Goal: Information Seeking & Learning: Learn about a topic

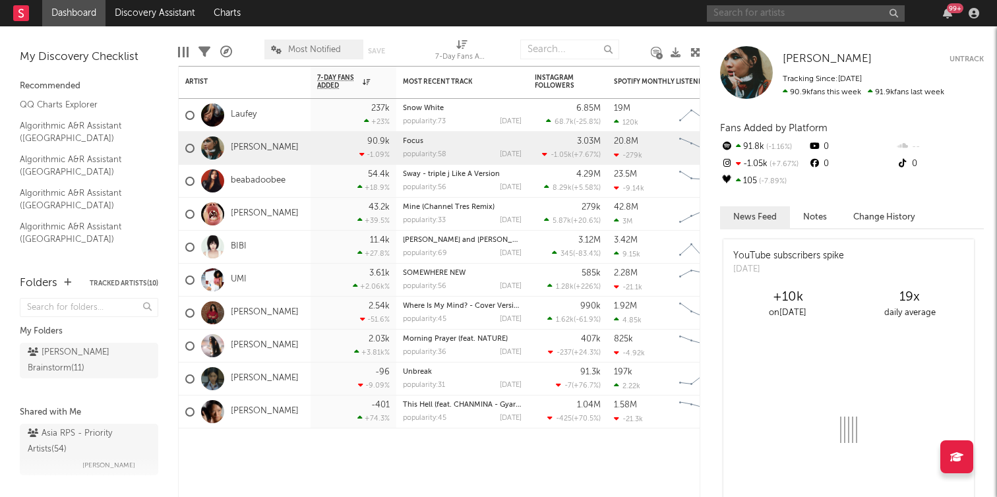
click at [825, 15] on input "text" at bounding box center [806, 13] width 198 height 16
type input "n"
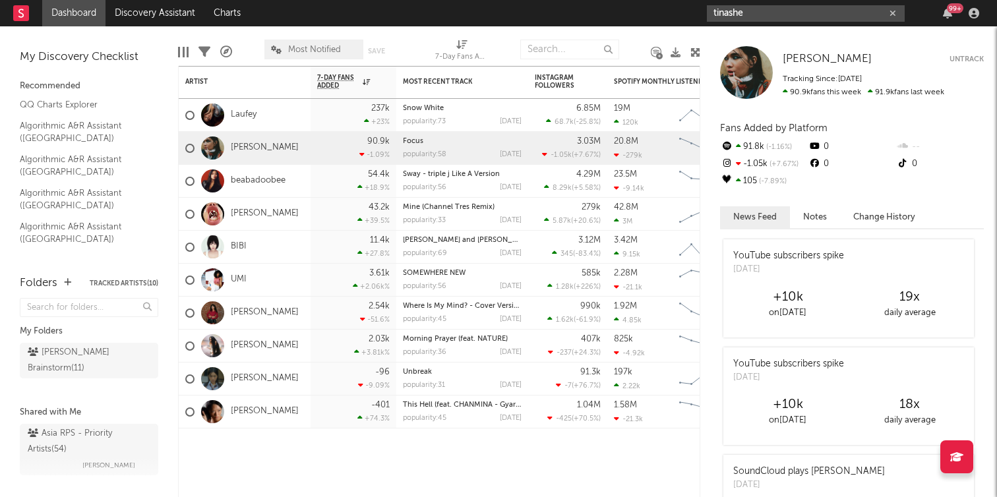
type input "tinashe"
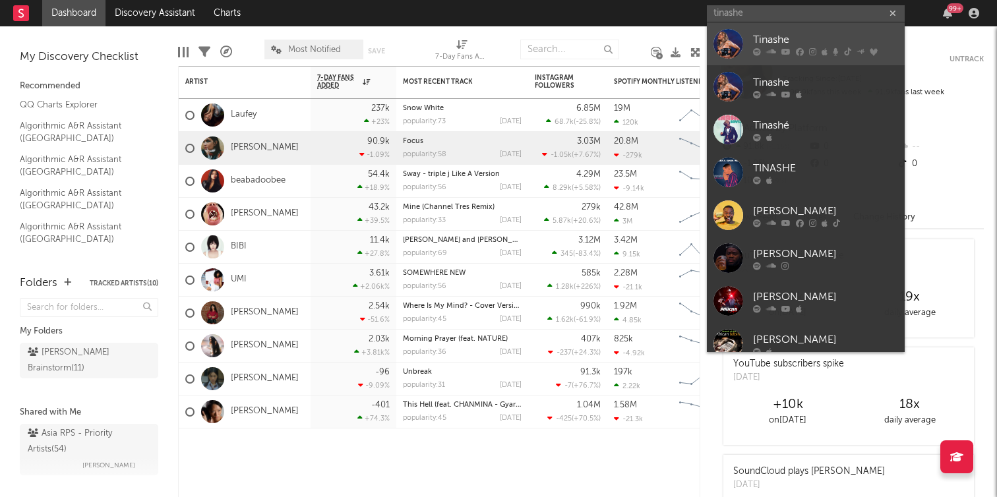
click at [765, 35] on div "Tinashe" at bounding box center [825, 40] width 145 height 16
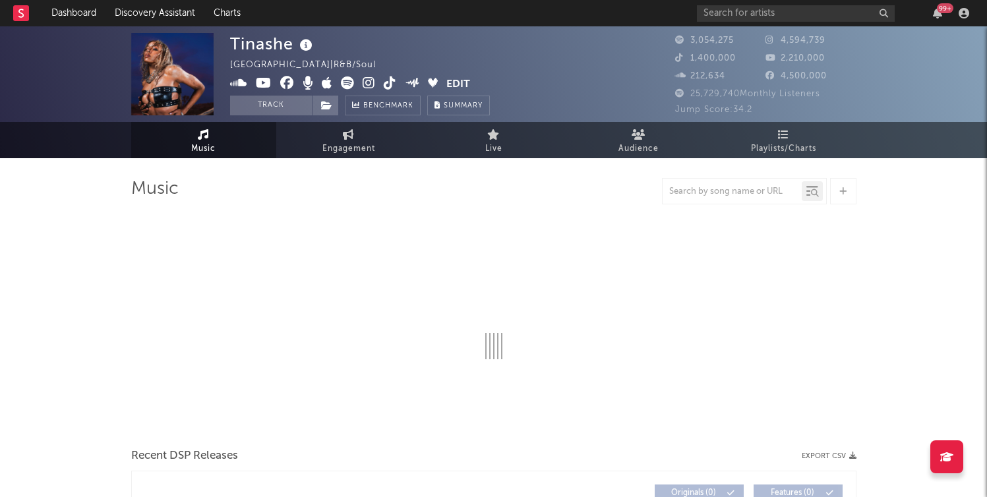
select select "6m"
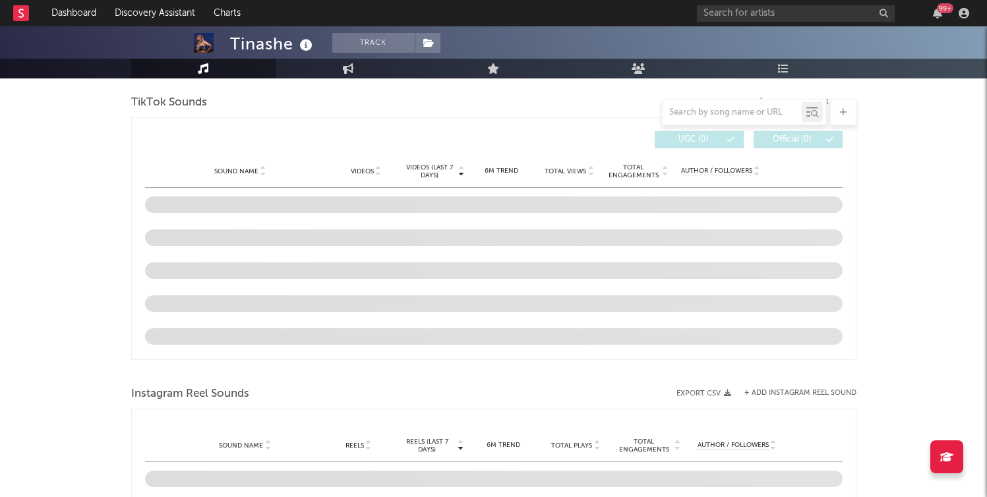
scroll to position [853, 0]
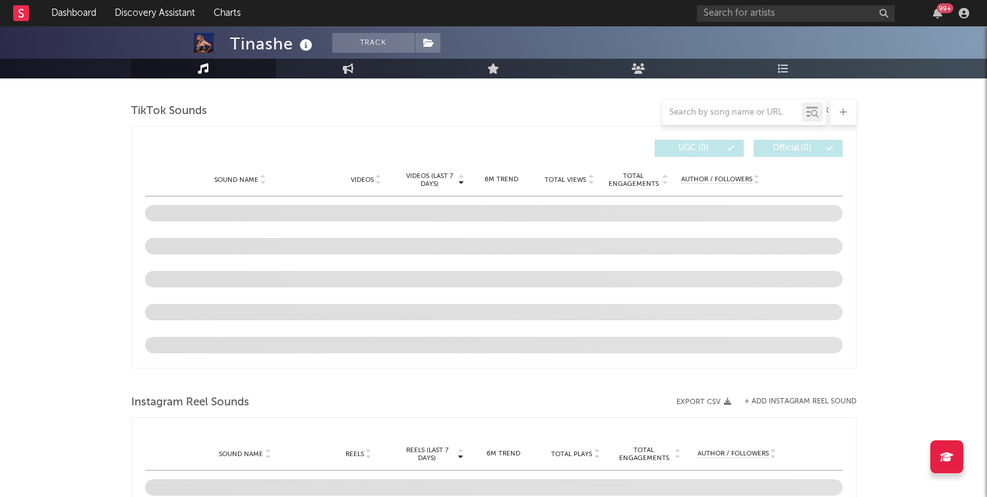
click at [910, 173] on div "Tinashe Track United States | R&B/Soul Edit Track Benchmark Summary 3,054,275 4…" at bounding box center [493, 116] width 987 height 1887
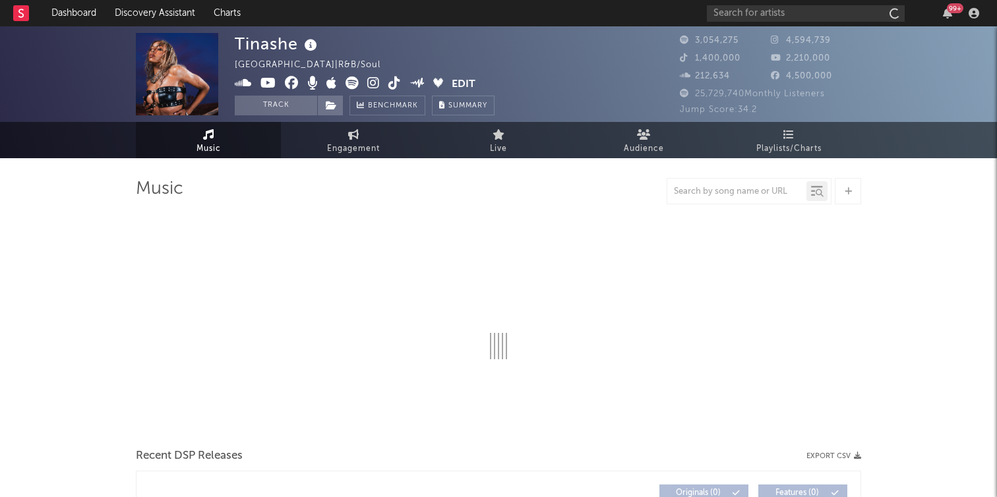
select select "6m"
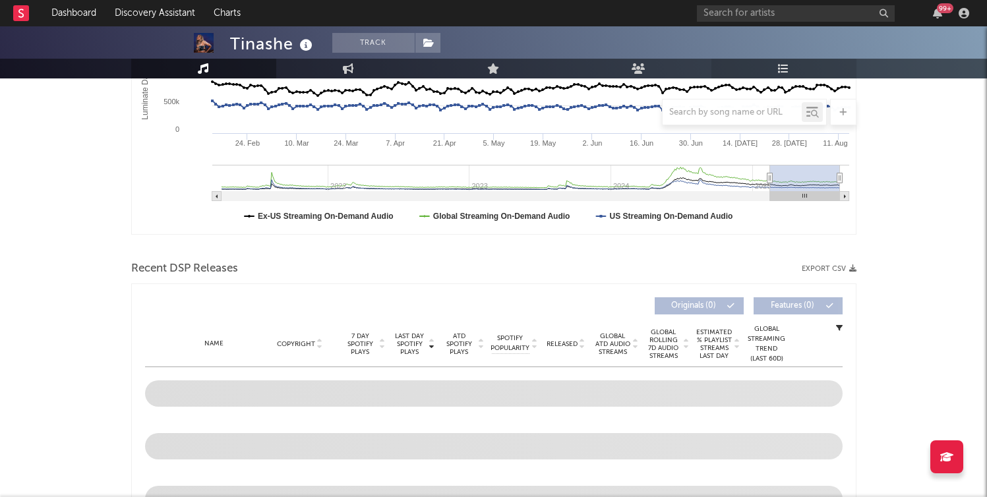
scroll to position [277, 0]
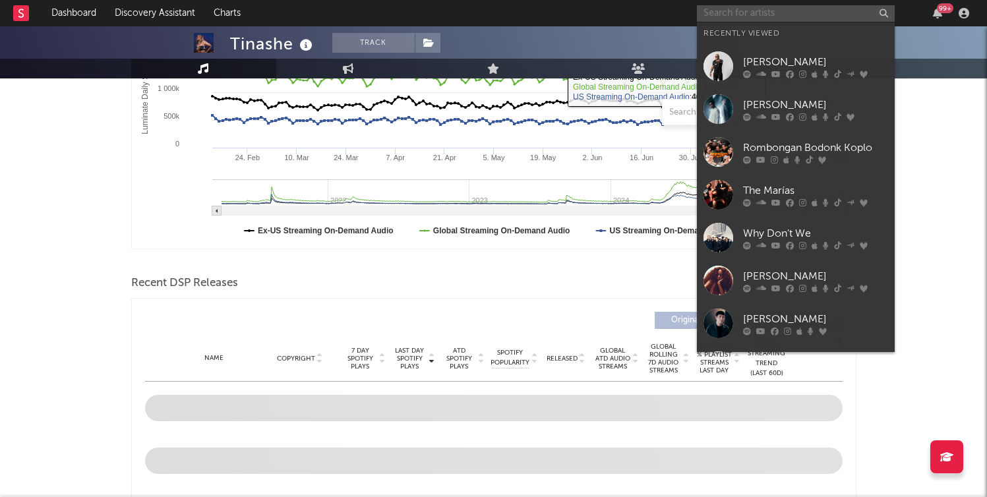
click at [819, 15] on input "text" at bounding box center [796, 13] width 198 height 16
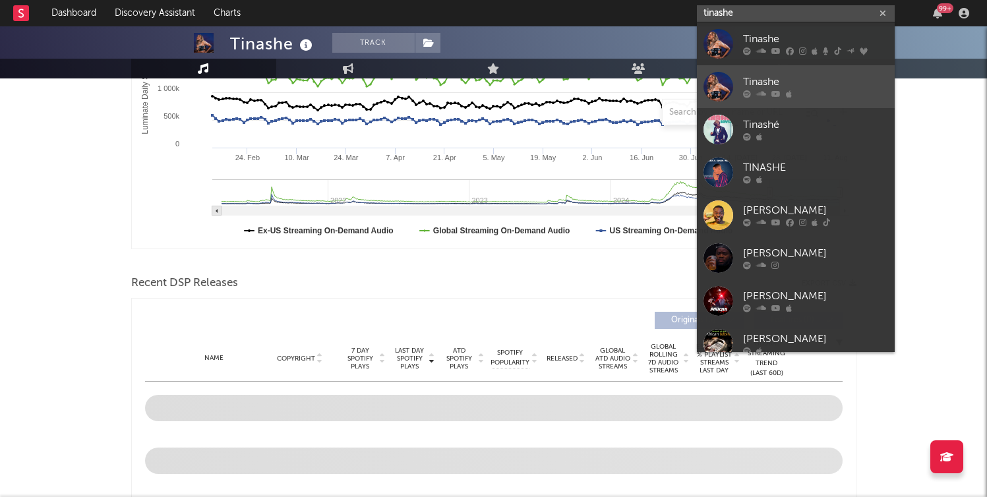
type input "tinashe"
click at [823, 77] on div "Tinashe" at bounding box center [815, 83] width 145 height 16
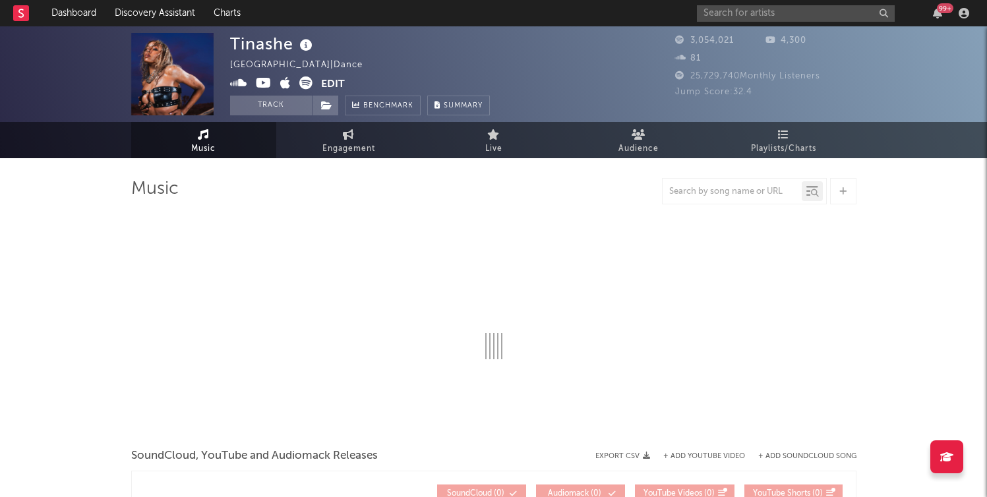
select select "1w"
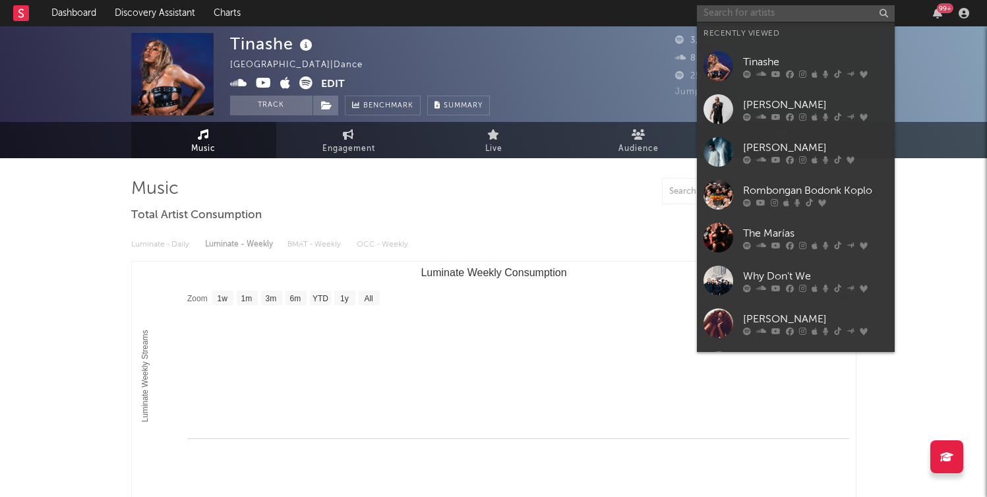
click at [768, 16] on input "text" at bounding box center [796, 13] width 198 height 16
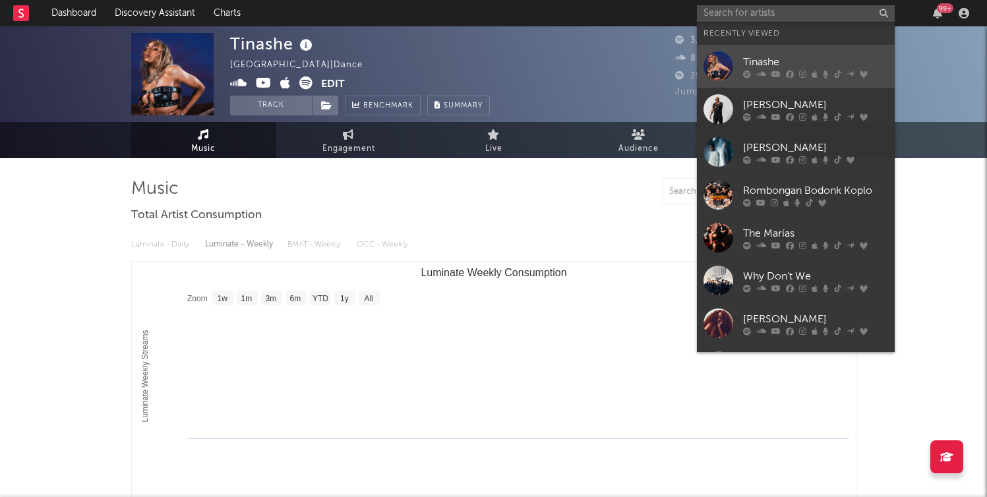
click at [768, 61] on div "Tinashe" at bounding box center [815, 62] width 145 height 16
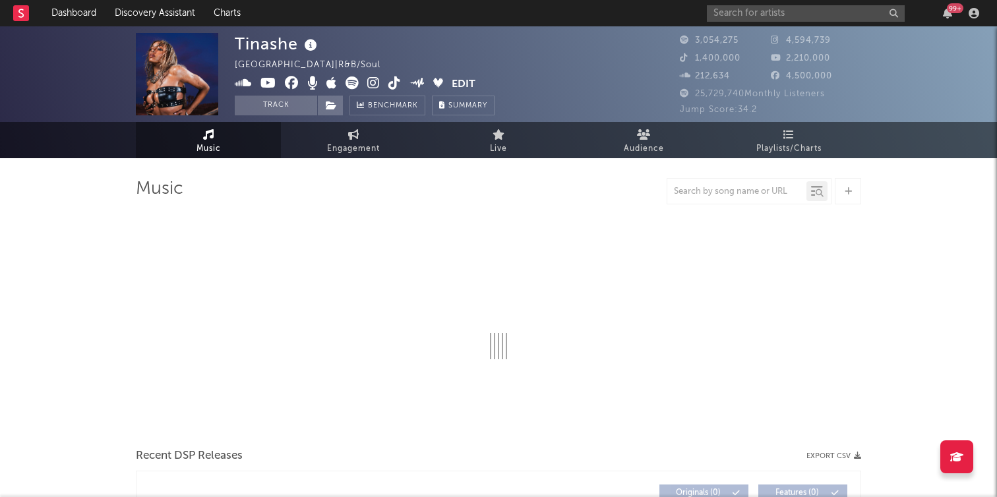
select select "6m"
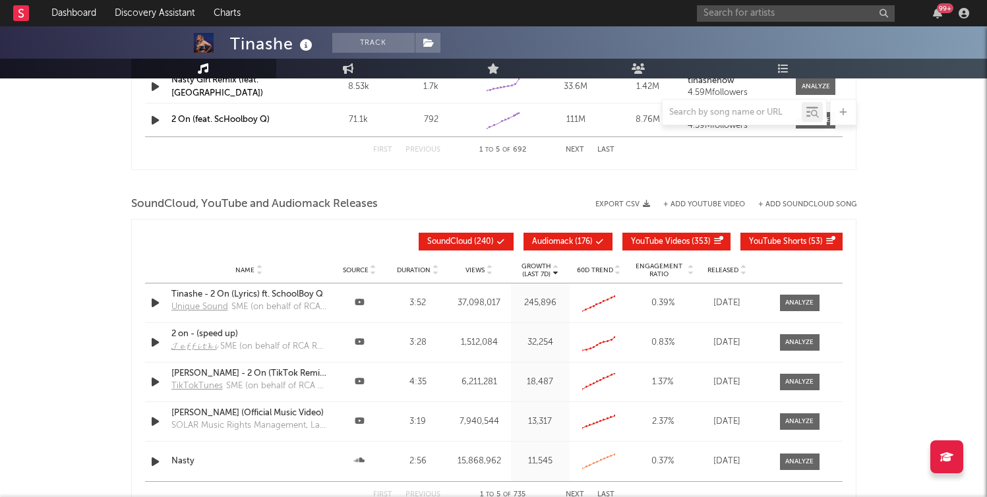
scroll to position [1412, 0]
